Goal: Check status

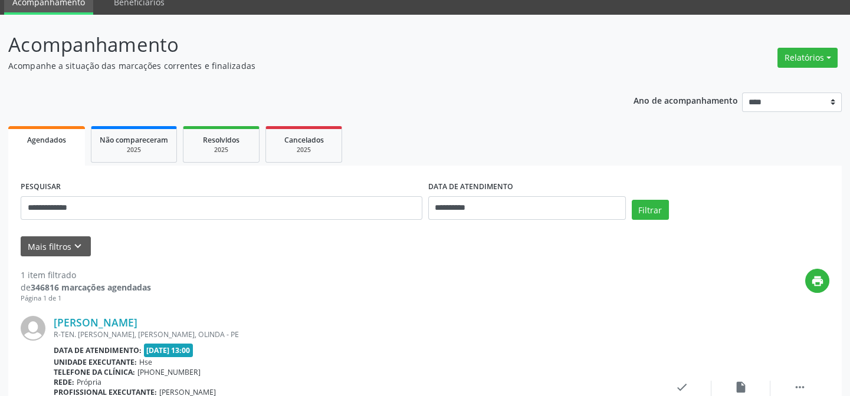
scroll to position [157, 0]
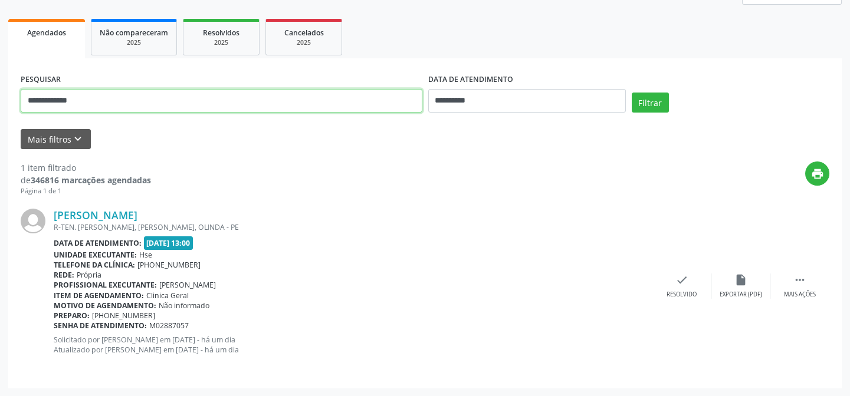
drag, startPoint x: 85, startPoint y: 101, endPoint x: 0, endPoint y: 115, distance: 86.0
click at [0, 115] on div "**********" at bounding box center [425, 151] width 850 height 489
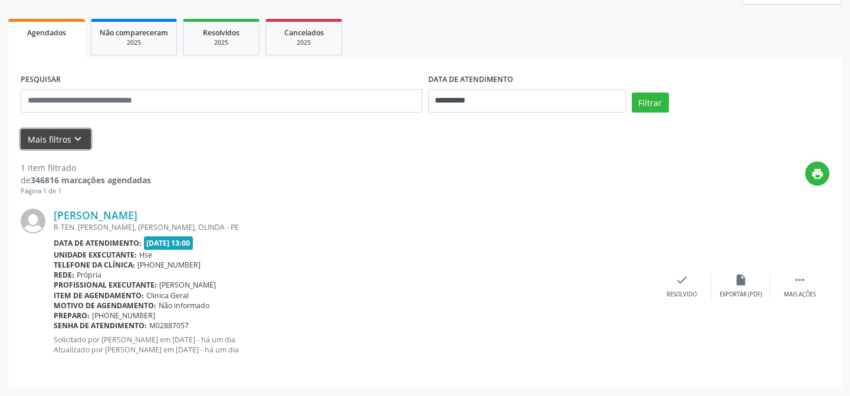
click at [71, 139] on icon "keyboard_arrow_down" at bounding box center [77, 139] width 13 height 13
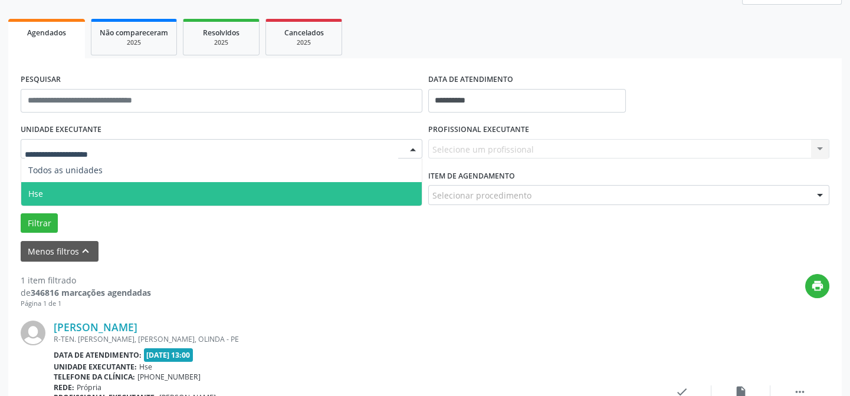
click at [77, 188] on span "Hse" at bounding box center [221, 194] width 400 height 24
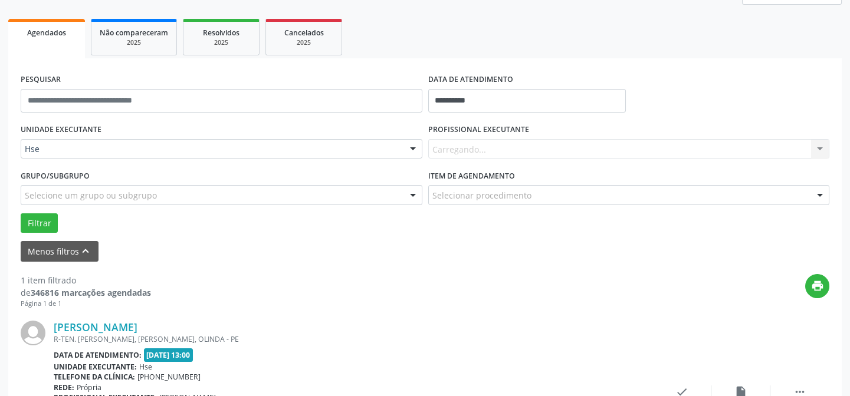
click at [528, 144] on div "Carregando... Nenhum resultado encontrado para: " " Não há nenhuma opção para s…" at bounding box center [629, 149] width 402 height 20
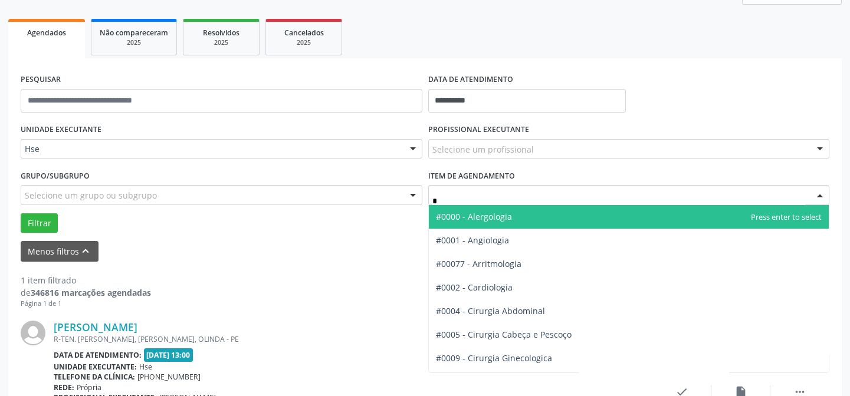
type input "**"
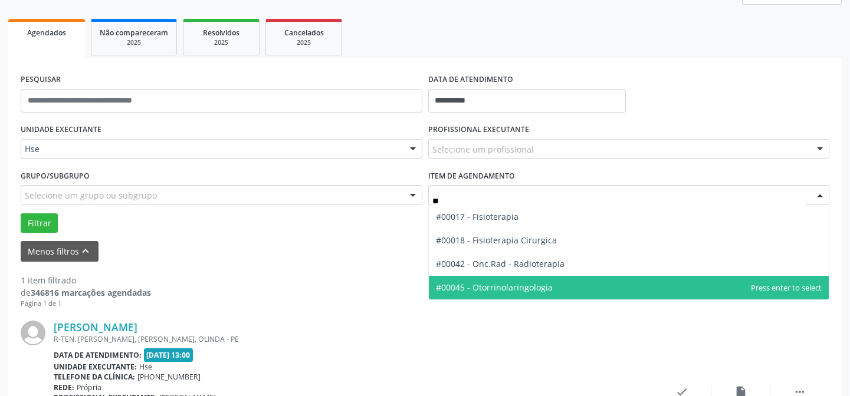
click at [553, 281] on span "#00045 - Otorrinolaringologia" at bounding box center [629, 288] width 400 height 24
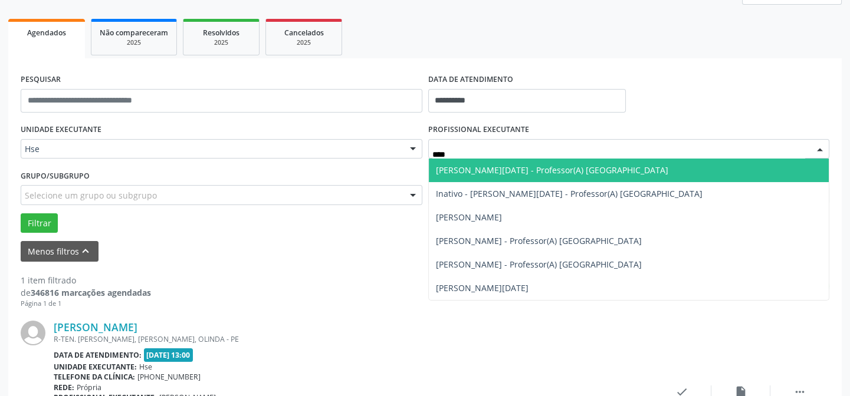
type input "*****"
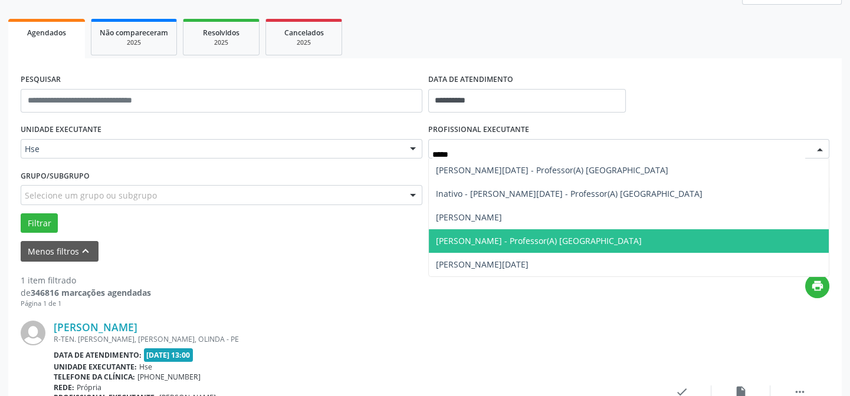
click at [550, 234] on span "[PERSON_NAME] - Professor(A) [GEOGRAPHIC_DATA]" at bounding box center [629, 241] width 400 height 24
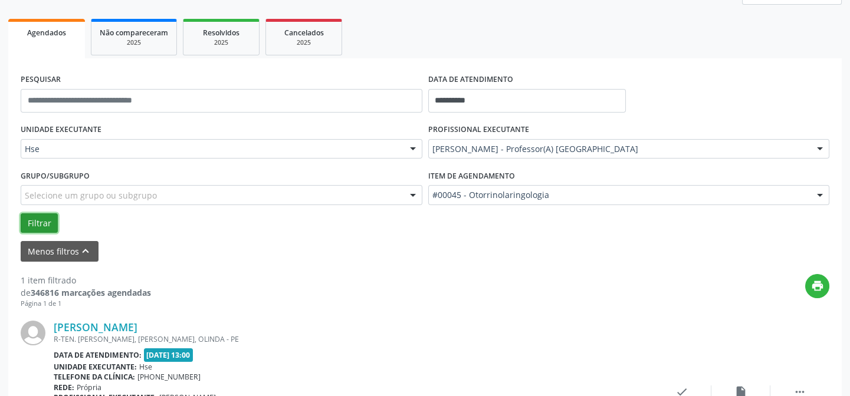
click at [31, 220] on button "Filtrar" at bounding box center [39, 223] width 37 height 20
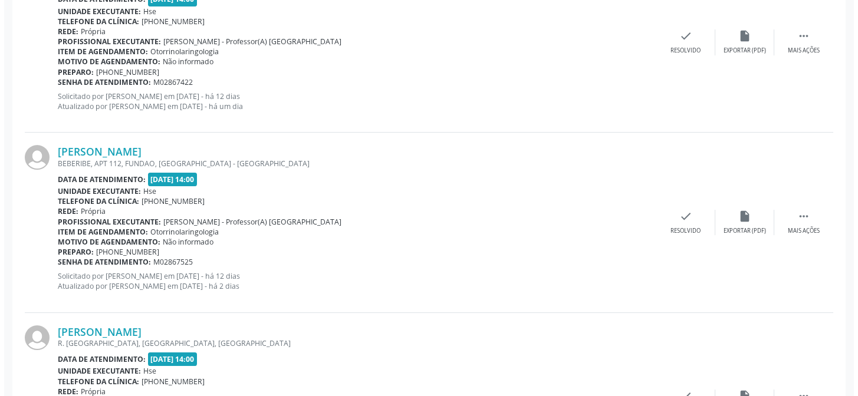
scroll to position [989, 0]
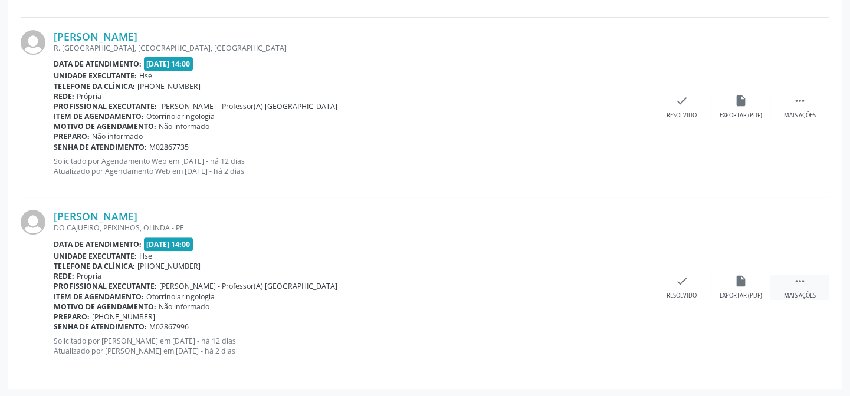
click at [805, 284] on icon "" at bounding box center [799, 281] width 13 height 13
click at [505, 284] on icon "check" at bounding box center [504, 281] width 13 height 13
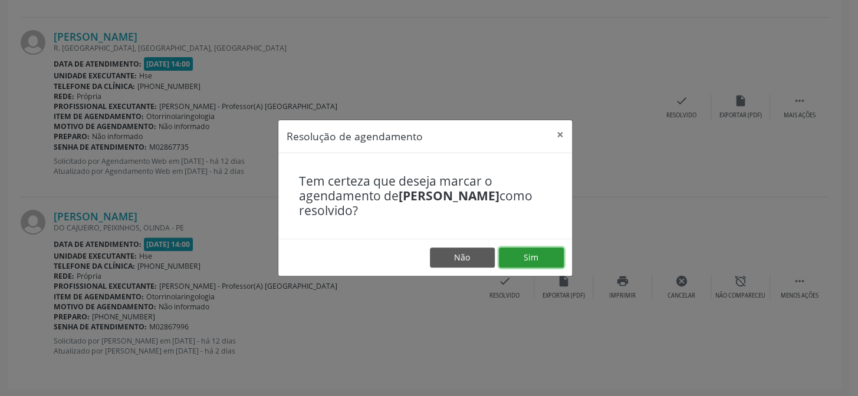
click at [547, 258] on button "Sim" at bounding box center [531, 258] width 65 height 20
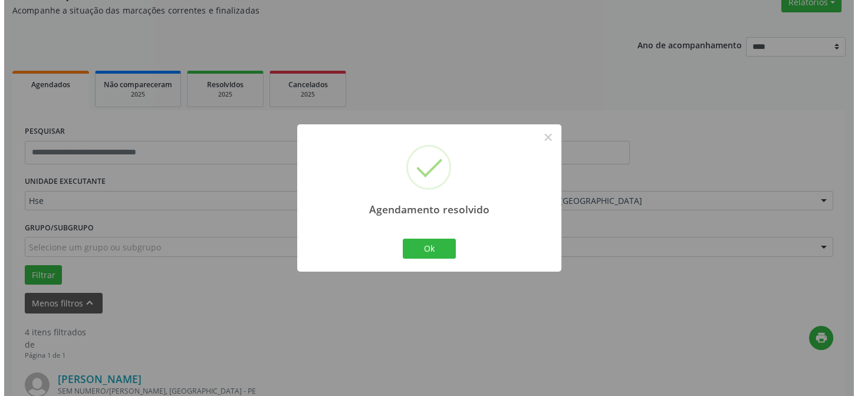
scroll to position [808, 0]
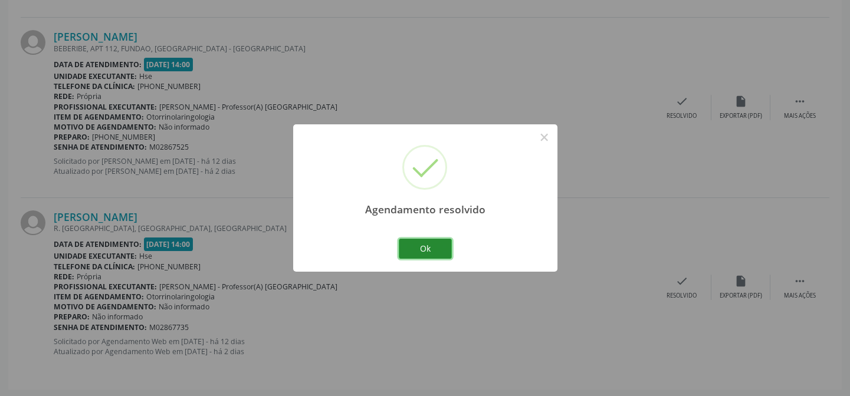
click at [420, 246] on button "Ok" at bounding box center [425, 249] width 53 height 20
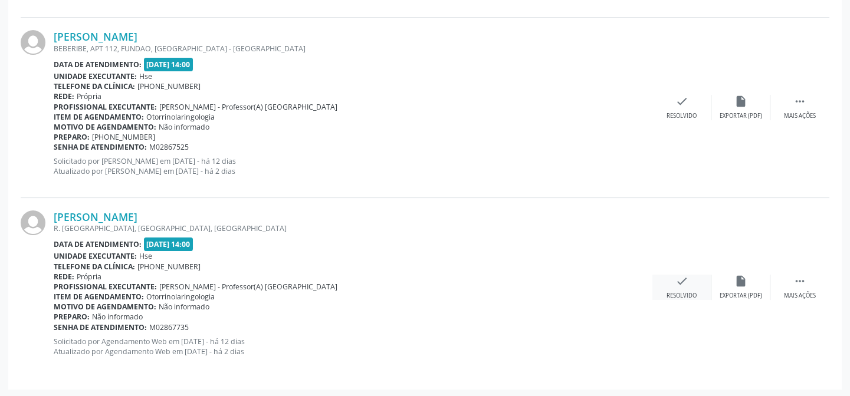
click at [679, 292] on div "Resolvido" at bounding box center [681, 296] width 30 height 8
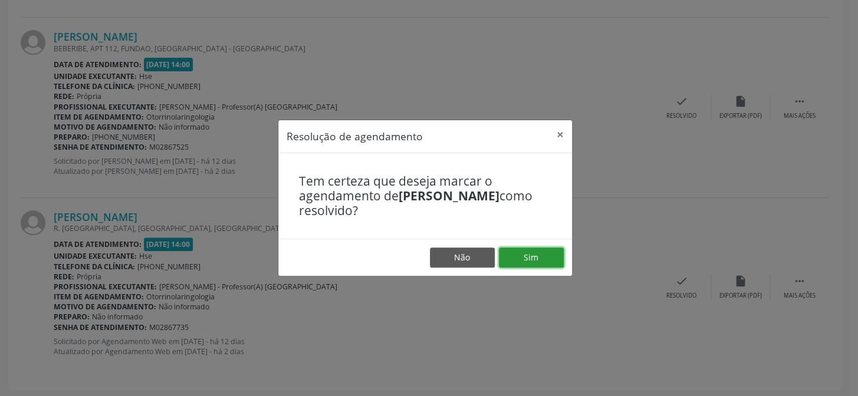
click at [520, 257] on button "Sim" at bounding box center [531, 258] width 65 height 20
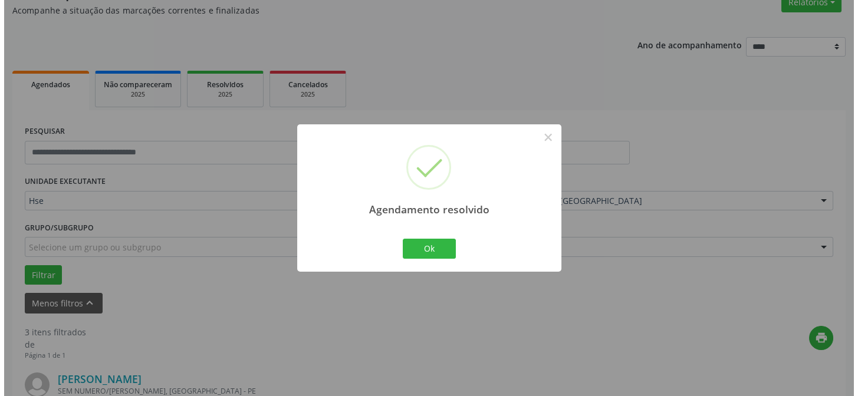
scroll to position [629, 0]
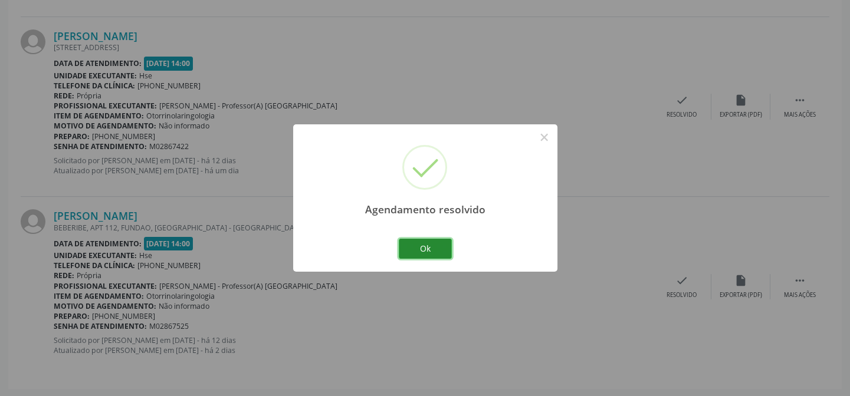
click at [419, 241] on button "Ok" at bounding box center [425, 249] width 53 height 20
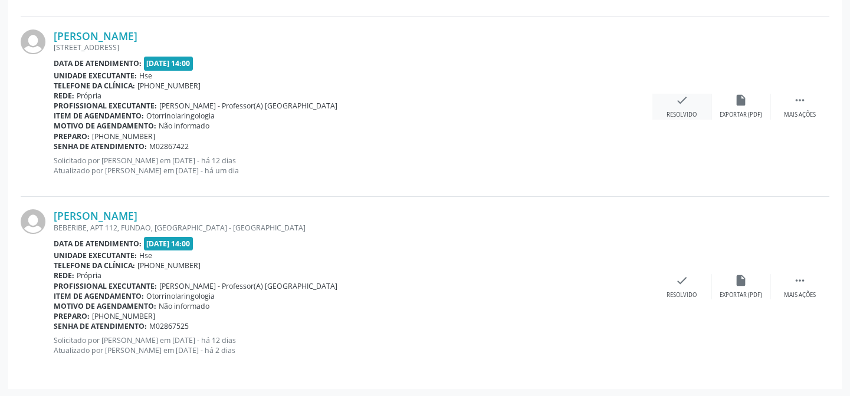
click at [679, 107] on div "check Resolvido" at bounding box center [681, 106] width 59 height 25
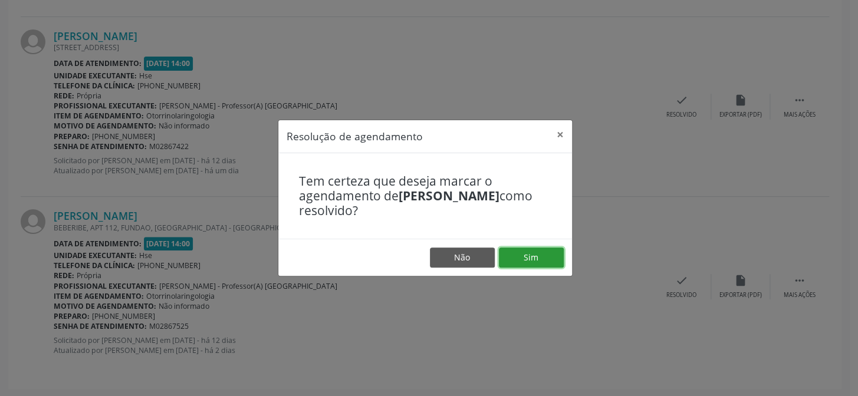
click at [522, 258] on button "Sim" at bounding box center [531, 258] width 65 height 20
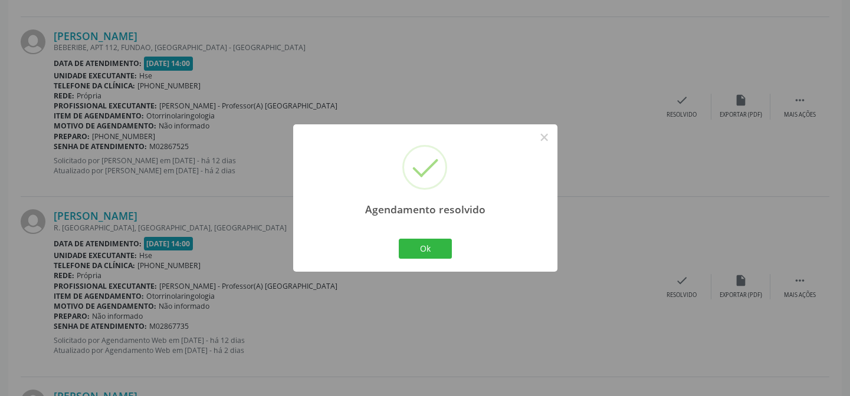
click at [409, 224] on div "Agendamento resolvido ×" at bounding box center [425, 174] width 264 height 101
click at [421, 245] on button "Ok" at bounding box center [425, 249] width 53 height 20
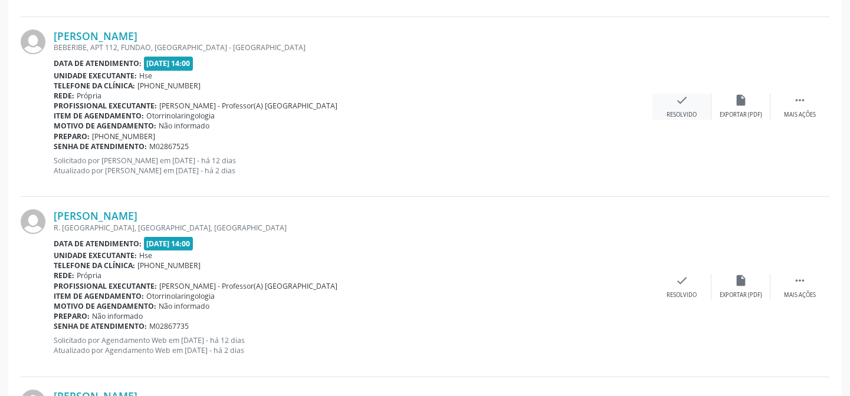
click at [683, 100] on icon "check" at bounding box center [681, 100] width 13 height 13
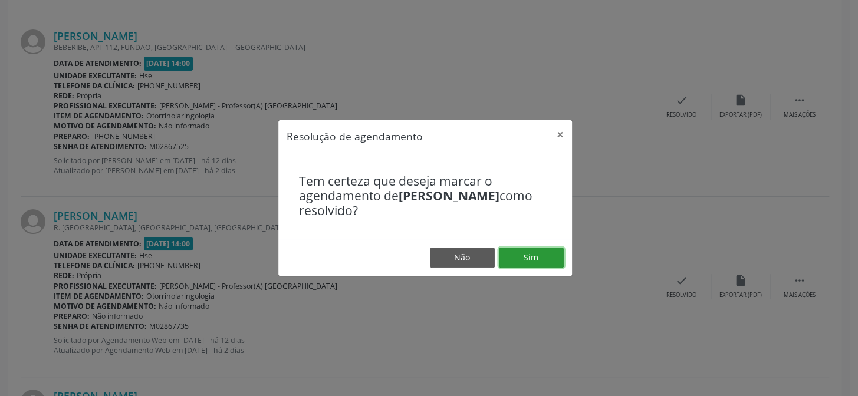
click at [545, 258] on button "Sim" at bounding box center [531, 258] width 65 height 20
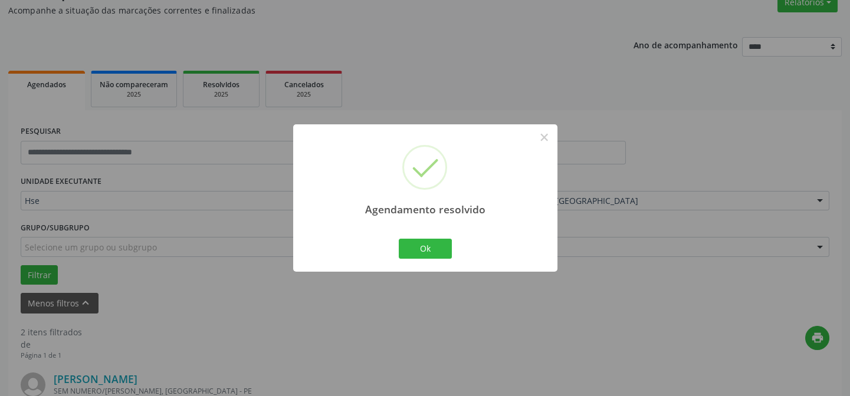
scroll to position [449, 0]
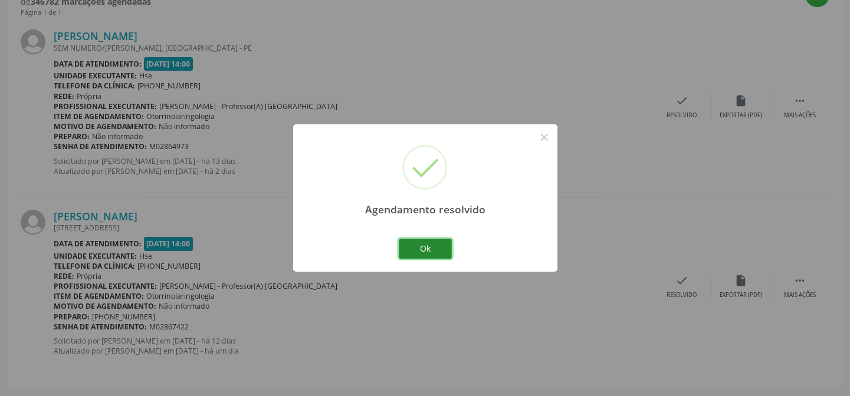
click at [423, 243] on button "Ok" at bounding box center [425, 249] width 53 height 20
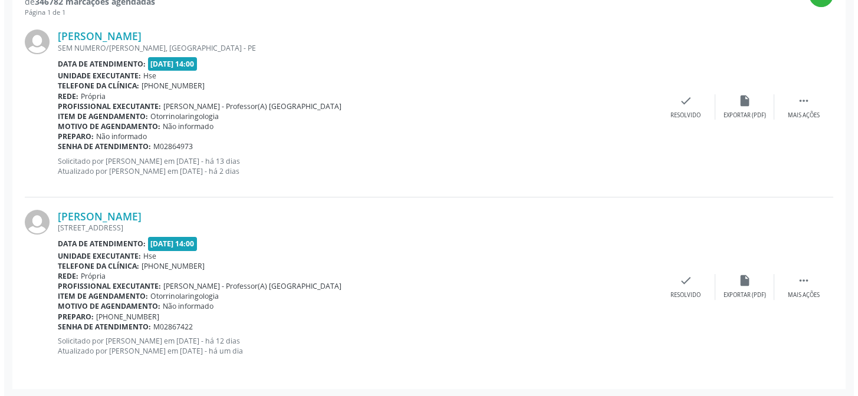
scroll to position [288, 0]
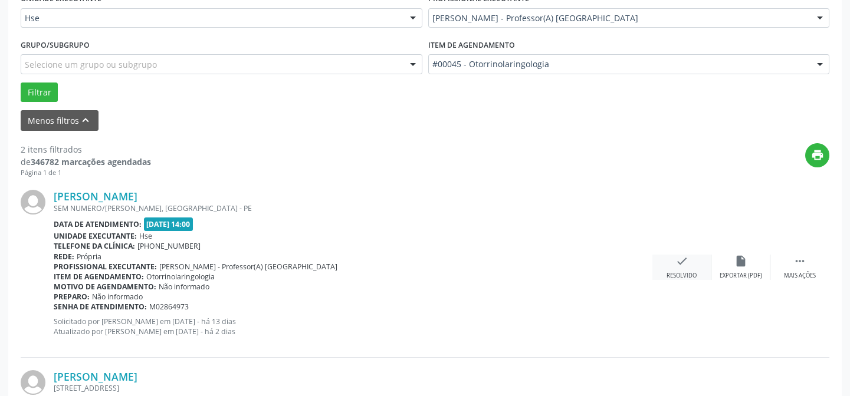
click at [691, 268] on div "check Resolvido" at bounding box center [681, 267] width 59 height 25
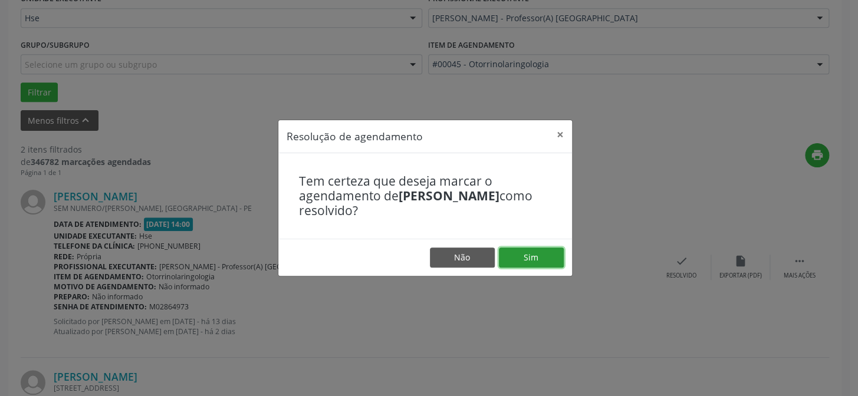
click at [532, 255] on button "Sim" at bounding box center [531, 258] width 65 height 20
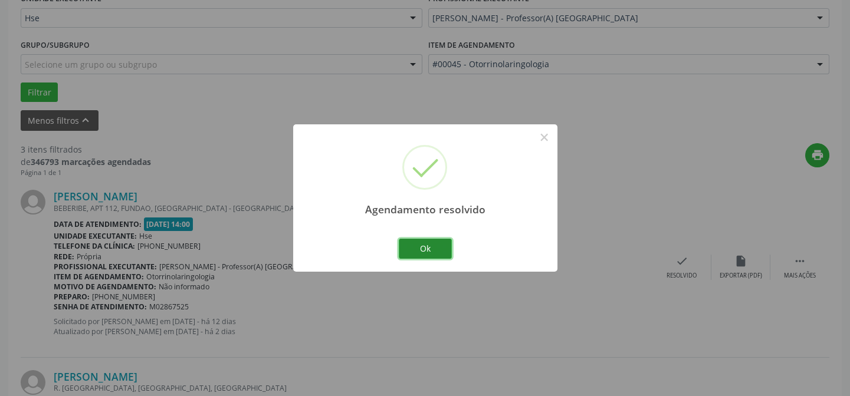
click at [420, 244] on button "Ok" at bounding box center [425, 249] width 53 height 20
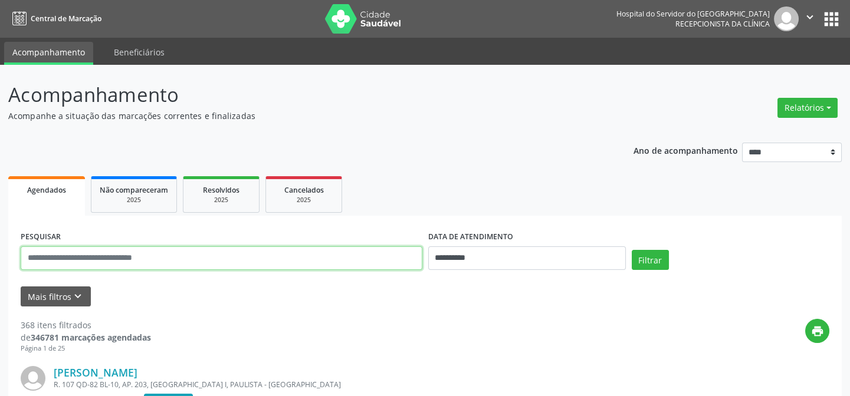
click at [71, 259] on input "text" at bounding box center [222, 258] width 402 height 24
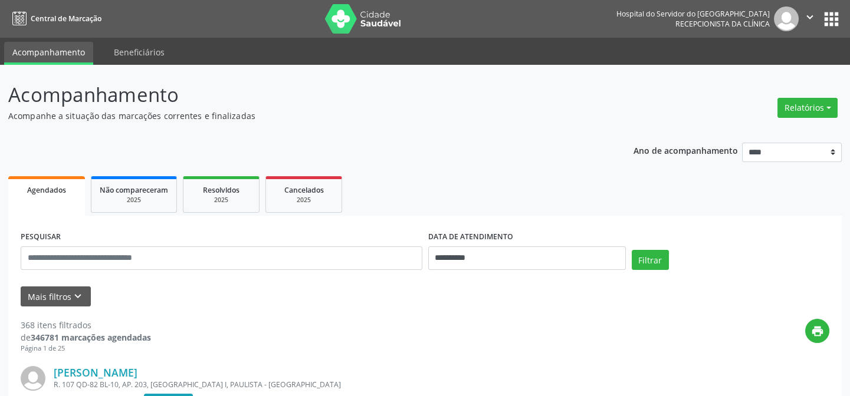
click at [54, 294] on button "Mais filtros keyboard_arrow_down" at bounding box center [56, 297] width 70 height 21
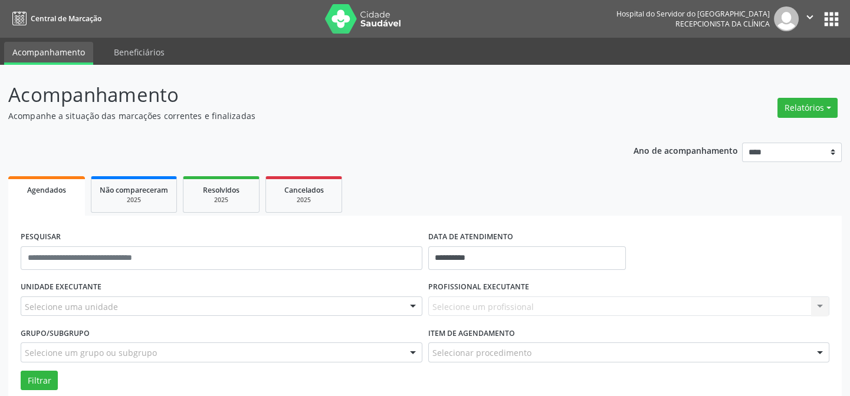
click at [58, 298] on div "Selecione uma unidade" at bounding box center [222, 307] width 402 height 20
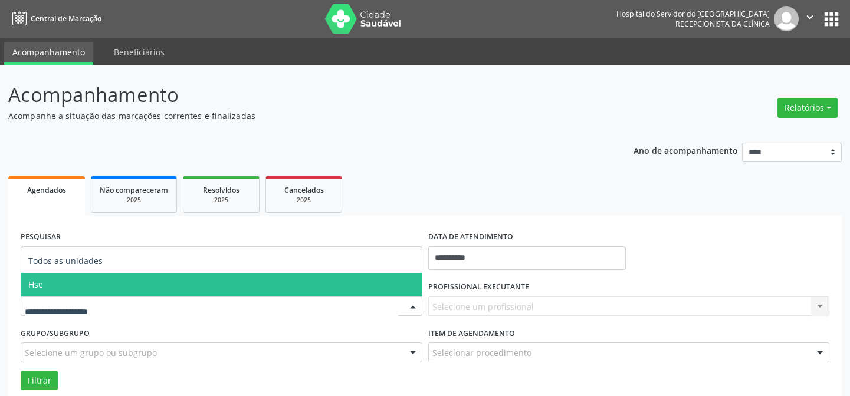
click at [47, 282] on span "Hse" at bounding box center [221, 285] width 400 height 24
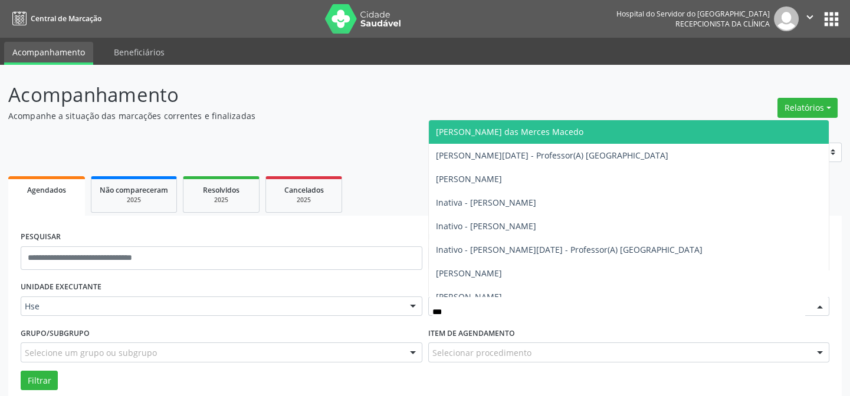
type input "****"
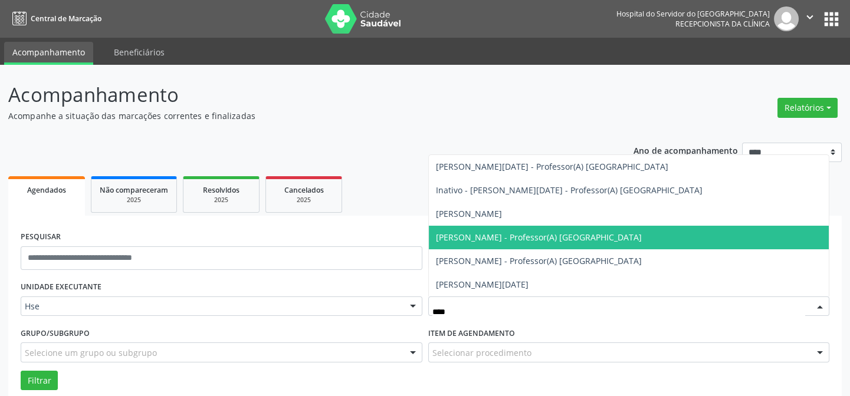
click at [567, 234] on span "[PERSON_NAME] - Professor(A) [GEOGRAPHIC_DATA]" at bounding box center [539, 237] width 206 height 11
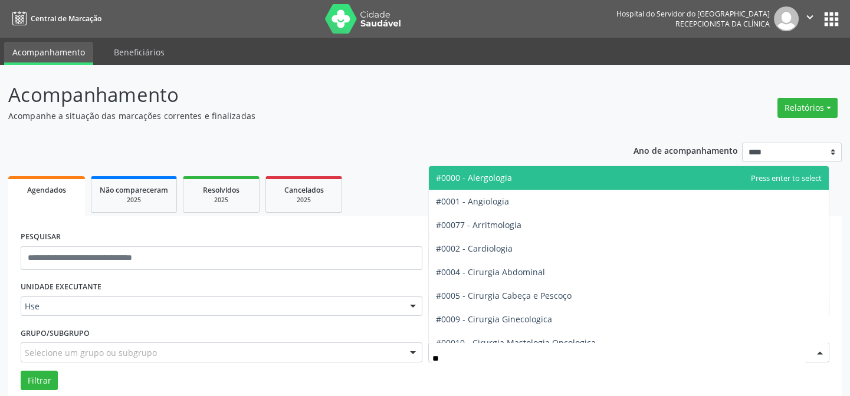
type input "***"
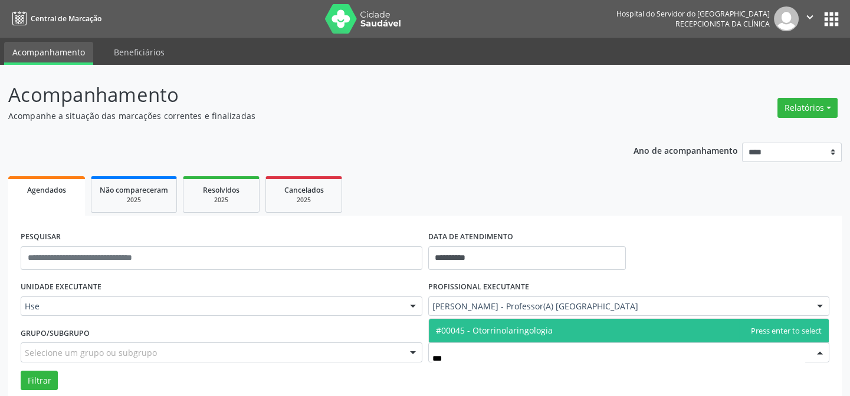
click at [495, 335] on span "#00045 - Otorrinolaringologia" at bounding box center [494, 330] width 117 height 11
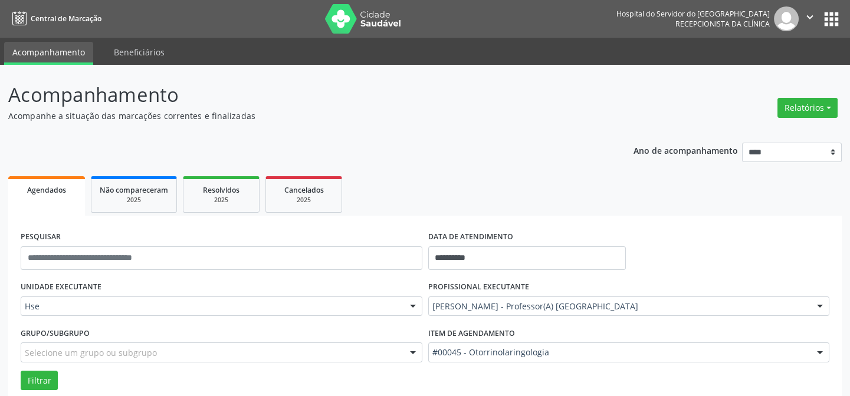
scroll to position [214, 0]
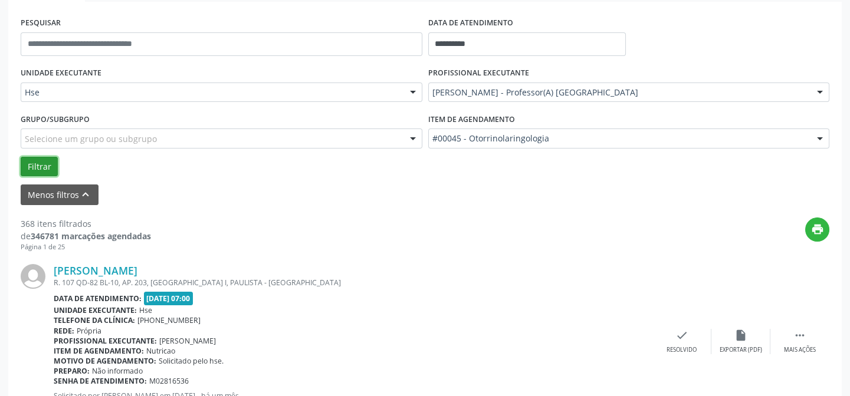
click at [41, 159] on button "Filtrar" at bounding box center [39, 167] width 37 height 20
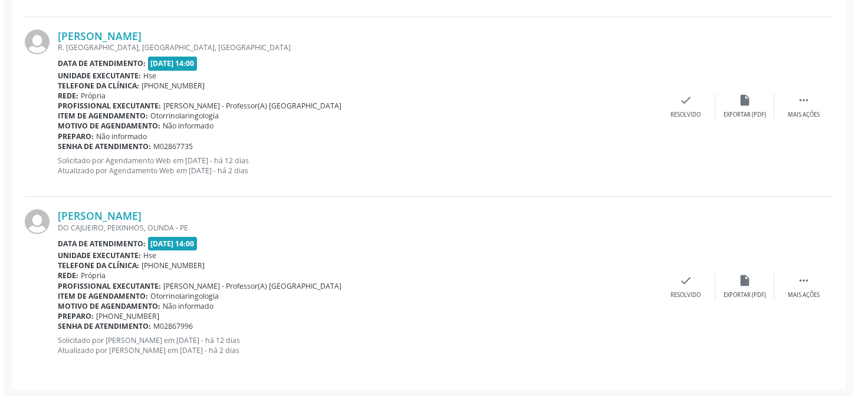
scroll to position [361, 0]
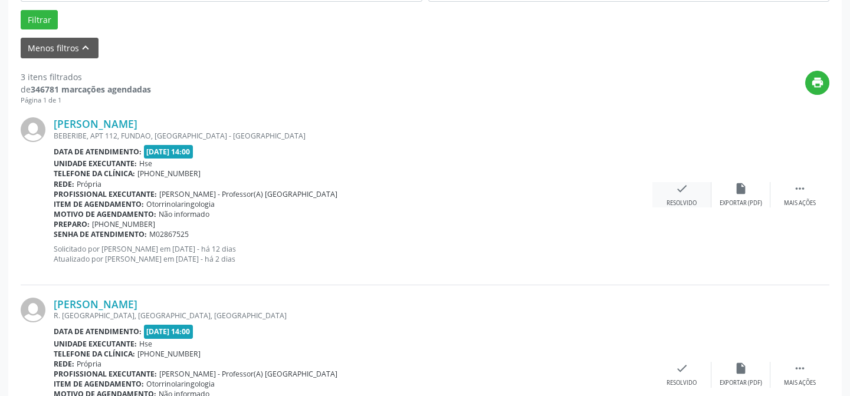
click at [684, 197] on div "check Resolvido" at bounding box center [681, 194] width 59 height 25
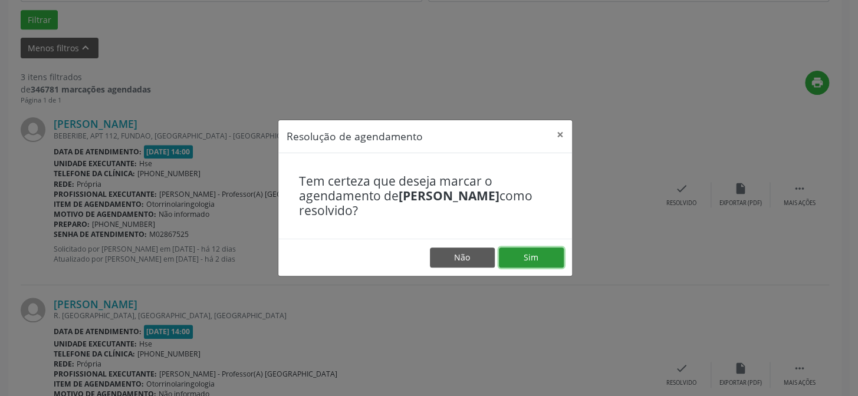
click at [516, 259] on button "Sim" at bounding box center [531, 258] width 65 height 20
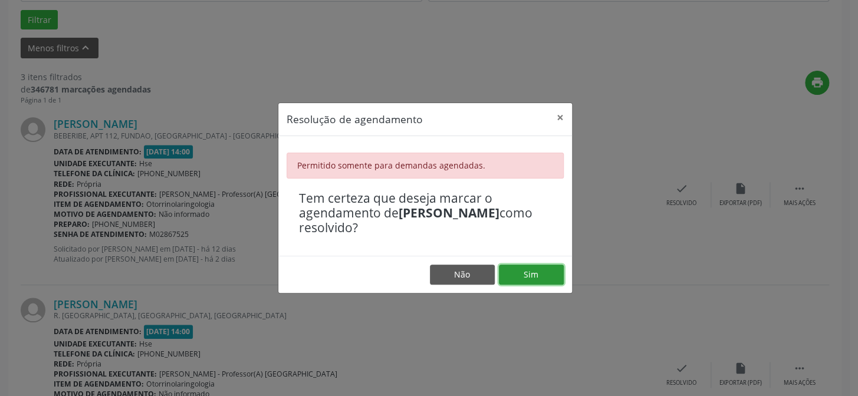
click at [533, 274] on button "Sim" at bounding box center [531, 275] width 65 height 20
click at [560, 117] on button "×" at bounding box center [560, 117] width 24 height 29
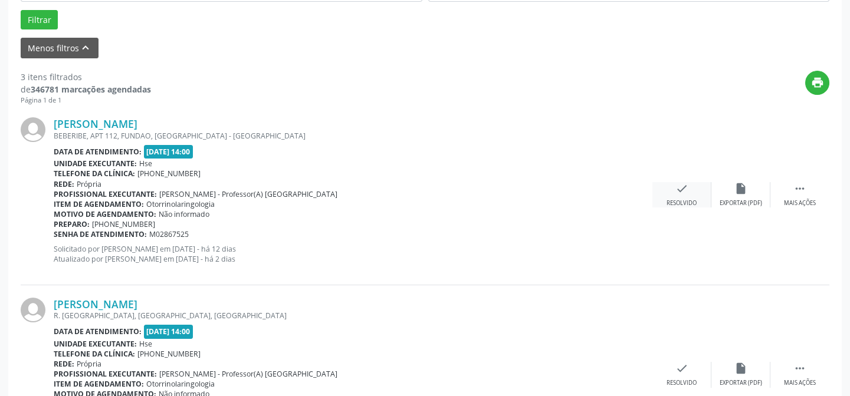
click at [685, 192] on icon "check" at bounding box center [681, 188] width 13 height 13
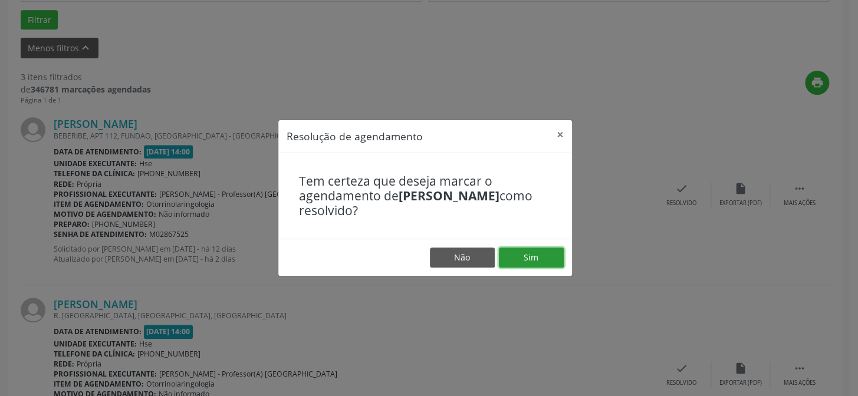
click at [533, 253] on button "Sim" at bounding box center [531, 258] width 65 height 20
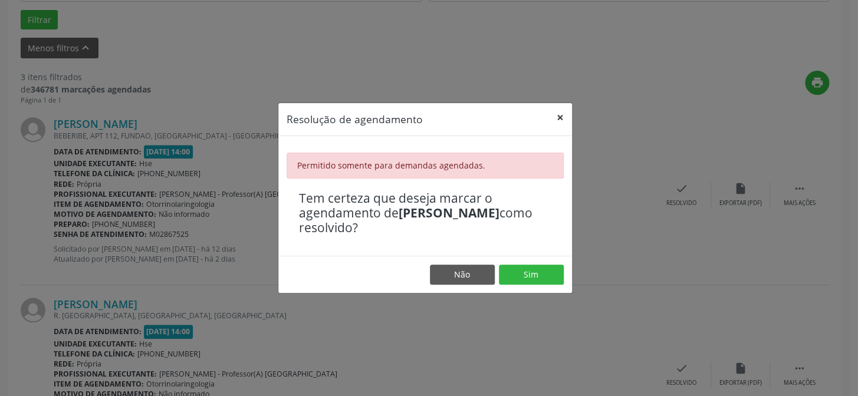
click at [563, 121] on button "×" at bounding box center [560, 117] width 24 height 29
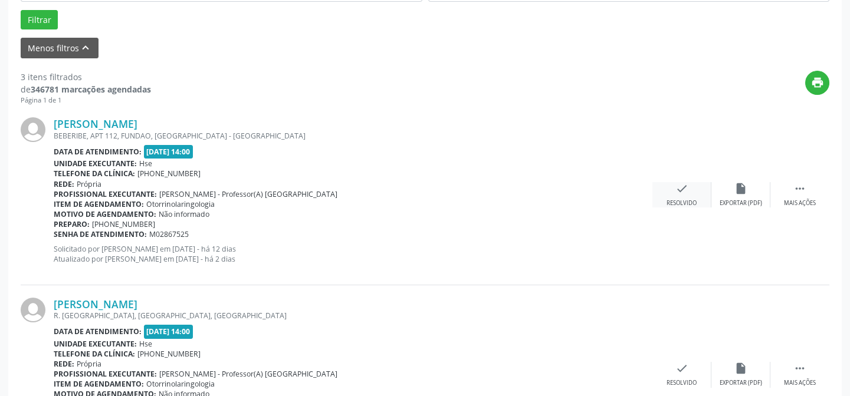
click at [668, 195] on div "check Resolvido" at bounding box center [681, 194] width 59 height 25
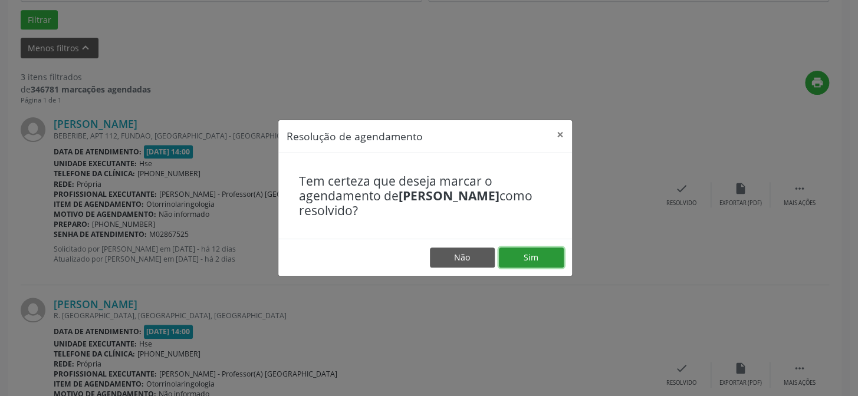
click at [527, 258] on button "Sim" at bounding box center [531, 258] width 65 height 20
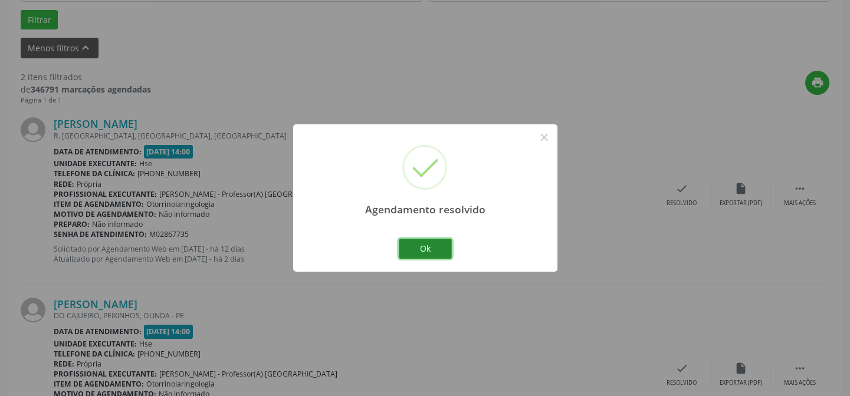
click at [407, 251] on button "Ok" at bounding box center [425, 249] width 53 height 20
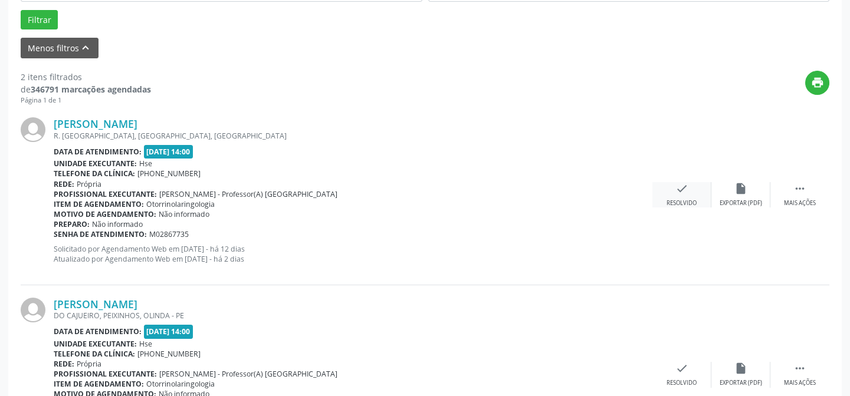
click at [683, 185] on icon "check" at bounding box center [681, 188] width 13 height 13
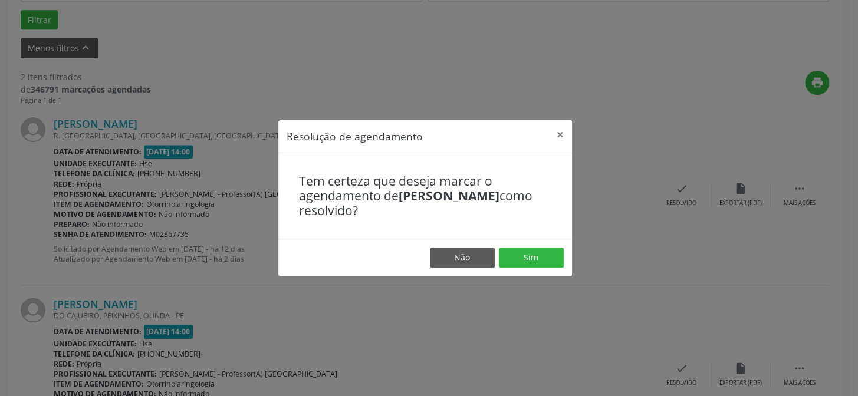
click at [528, 246] on footer "Não Sim" at bounding box center [425, 257] width 294 height 37
click at [528, 254] on button "Sim" at bounding box center [531, 258] width 65 height 20
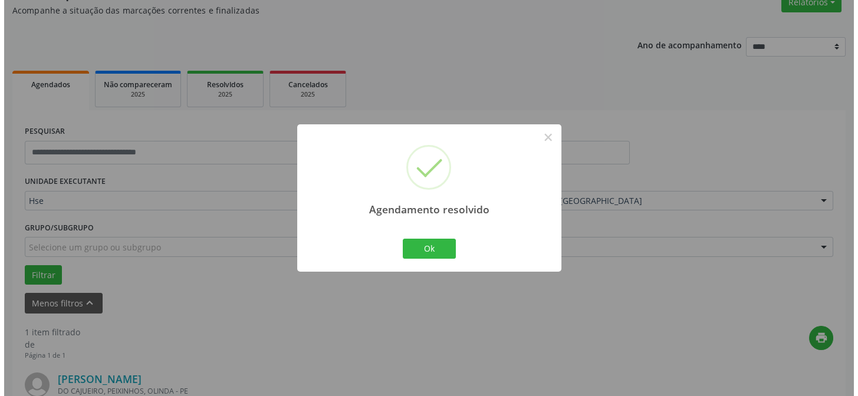
scroll to position [269, 0]
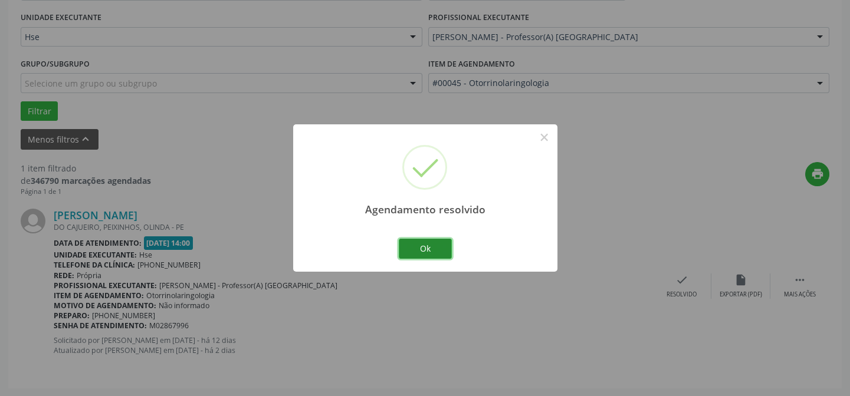
click at [426, 249] on button "Ok" at bounding box center [425, 249] width 53 height 20
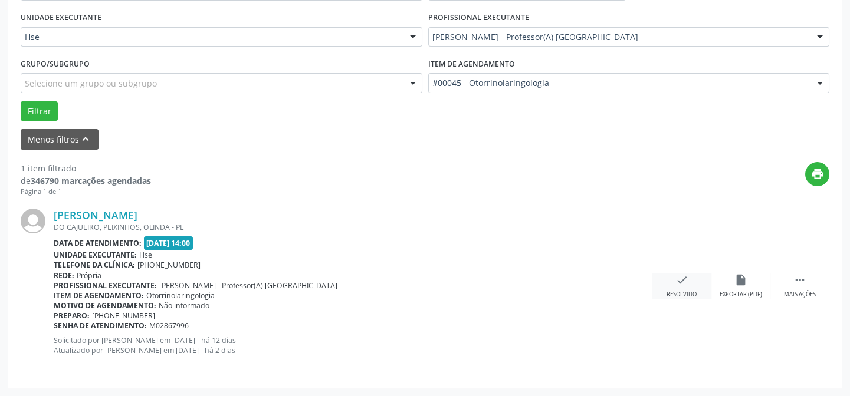
click at [678, 285] on icon "check" at bounding box center [681, 280] width 13 height 13
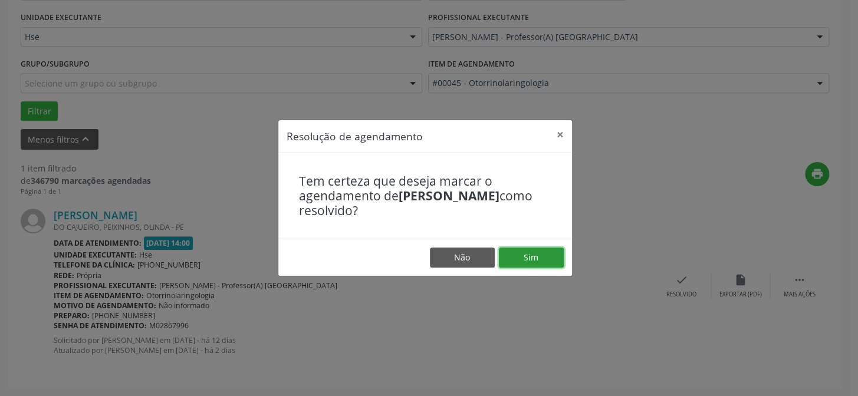
click at [528, 254] on button "Sim" at bounding box center [531, 258] width 65 height 20
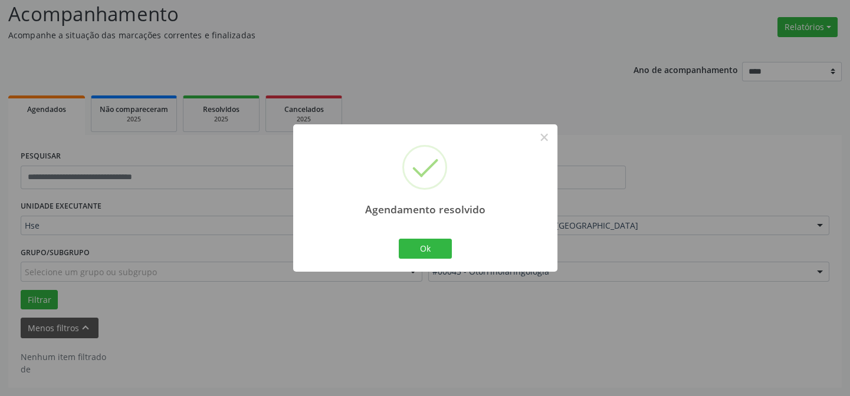
scroll to position [80, 0]
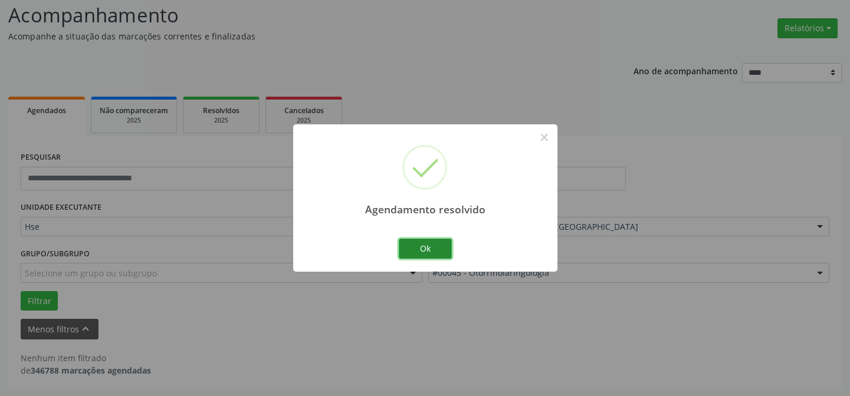
click at [415, 248] on button "Ok" at bounding box center [425, 249] width 53 height 20
